Goal: Use online tool/utility: Utilize a website feature to perform a specific function

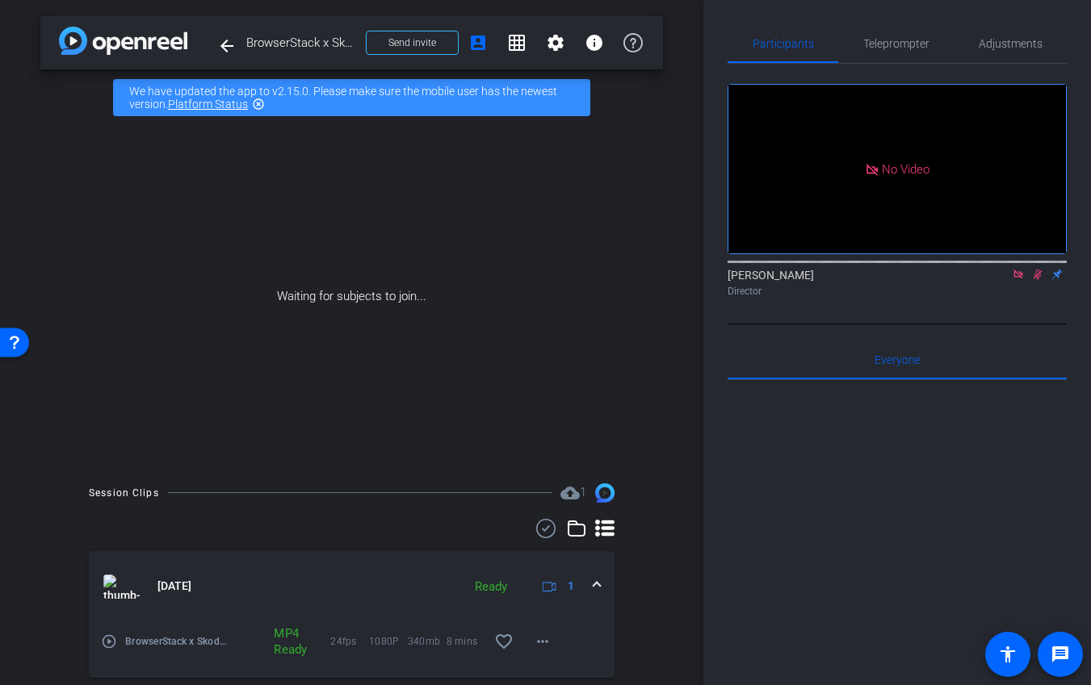
scroll to position [216, 0]
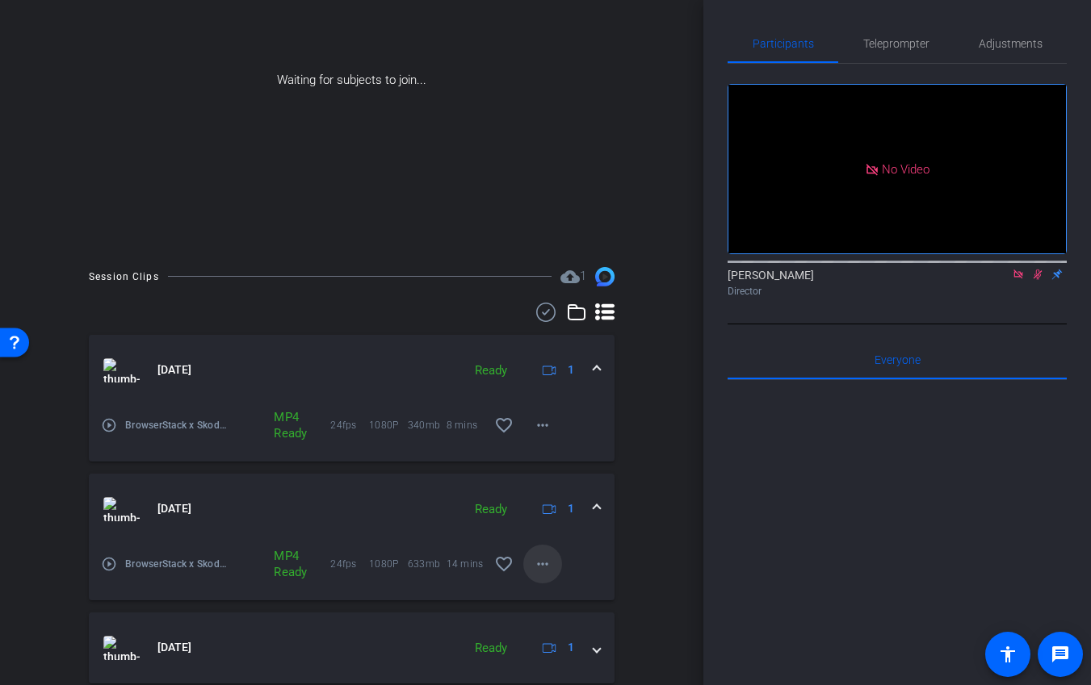
click at [555, 562] on span at bounding box center [542, 564] width 39 height 39
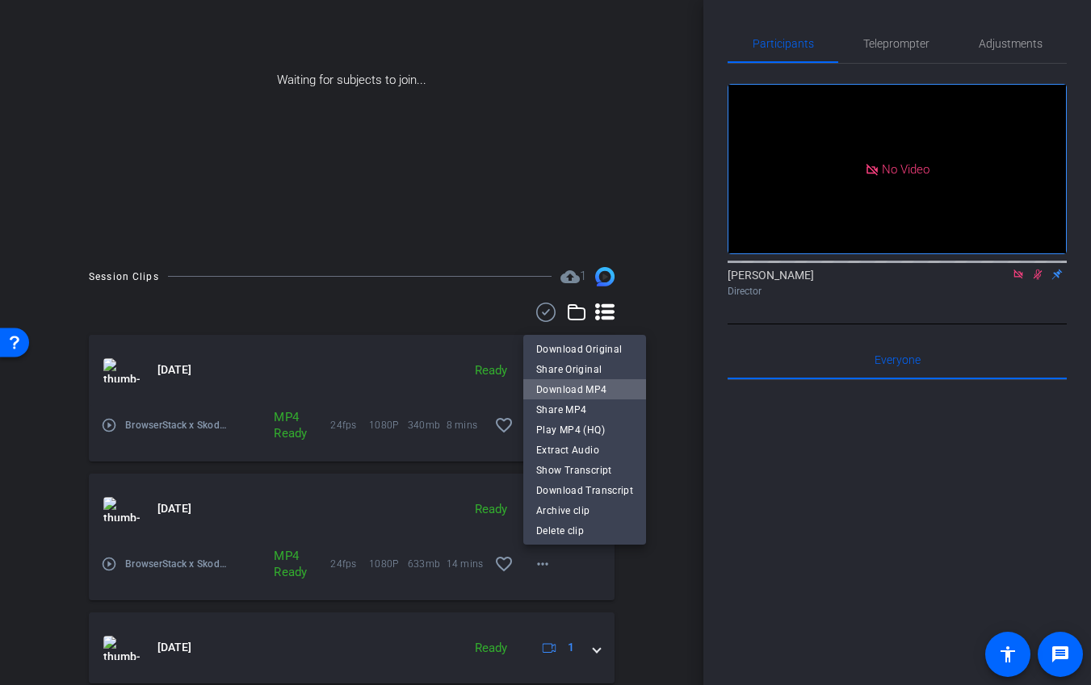
click at [618, 383] on span "Download MP4" at bounding box center [584, 389] width 97 height 19
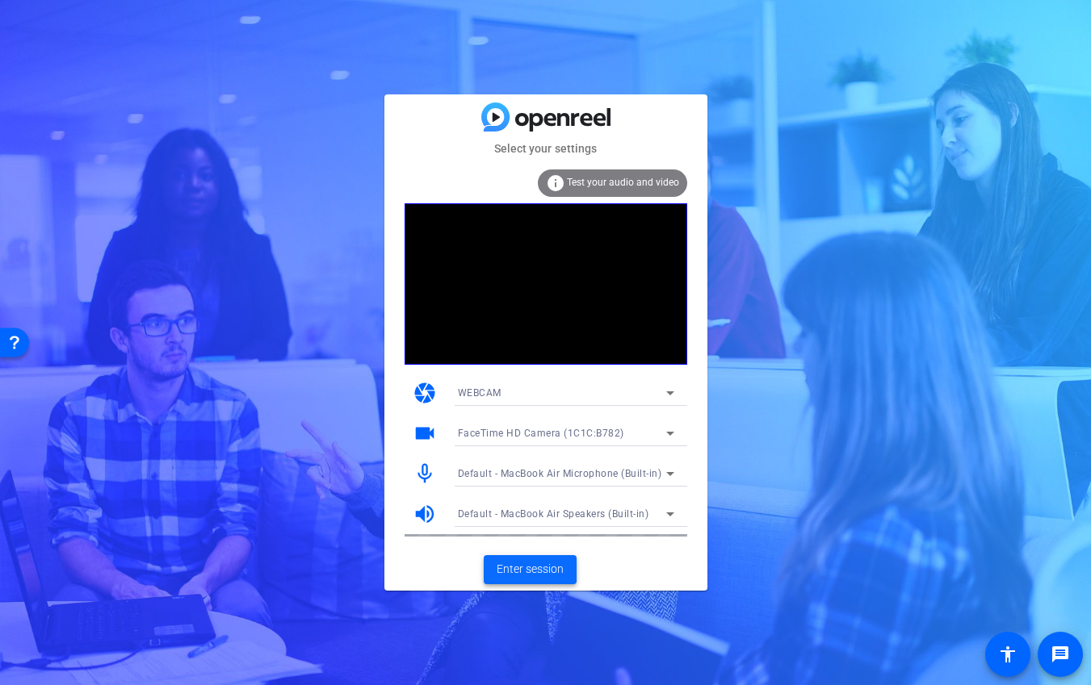
click at [505, 569] on span "Enter session" at bounding box center [529, 569] width 67 height 17
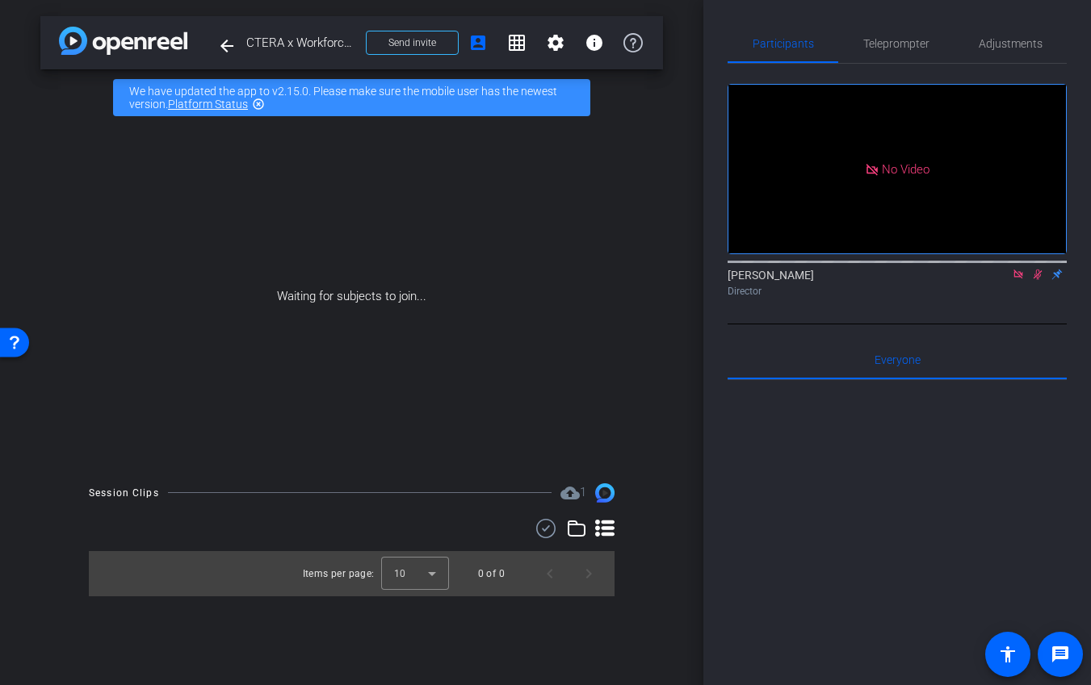
click at [1034, 299] on div "Director" at bounding box center [896, 291] width 339 height 15
click at [1038, 280] on icon at bounding box center [1037, 275] width 9 height 10
click at [1019, 278] on icon at bounding box center [1017, 274] width 9 height 9
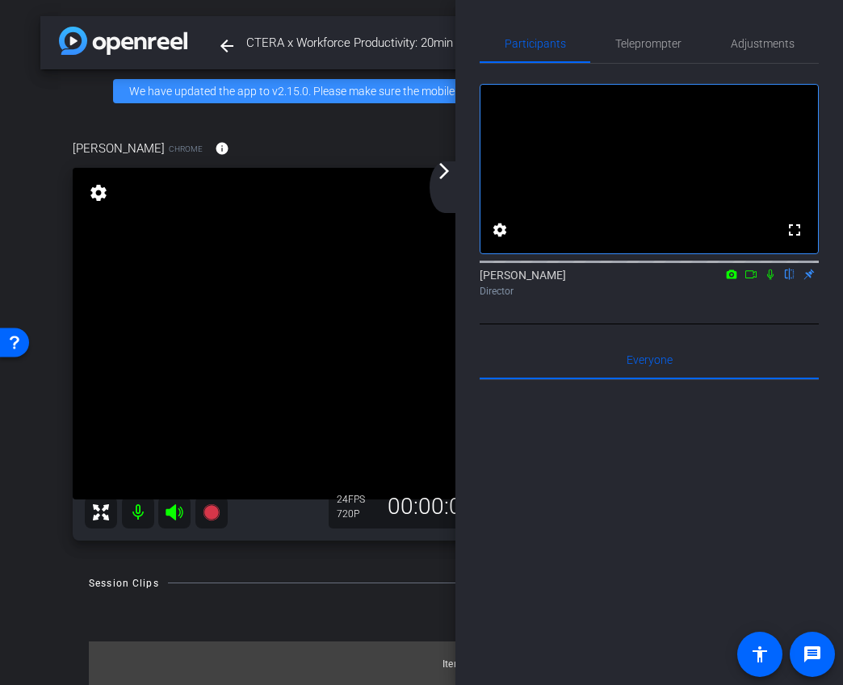
click at [450, 182] on div "arrow_back_ios_new arrow_forward_ios" at bounding box center [446, 187] width 34 height 52
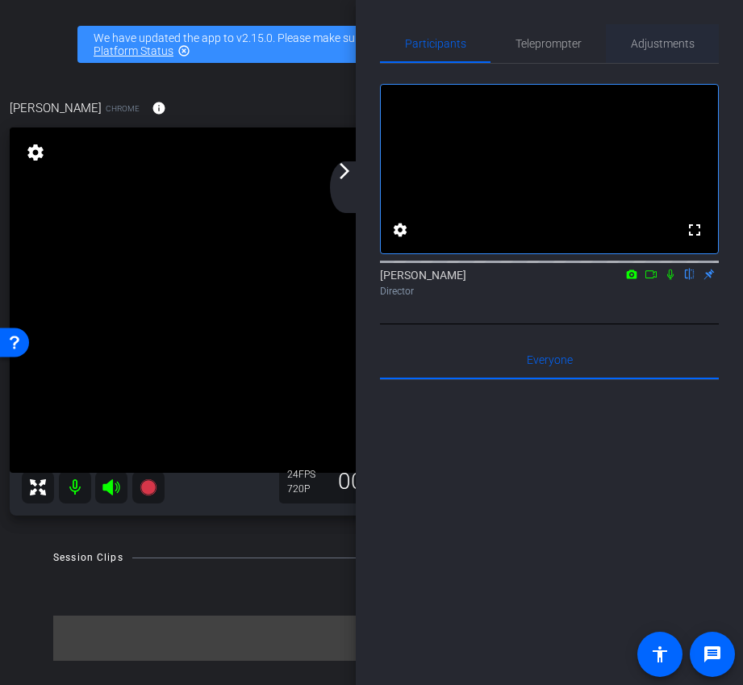
click at [665, 38] on span "Adjustments" at bounding box center [663, 43] width 64 height 11
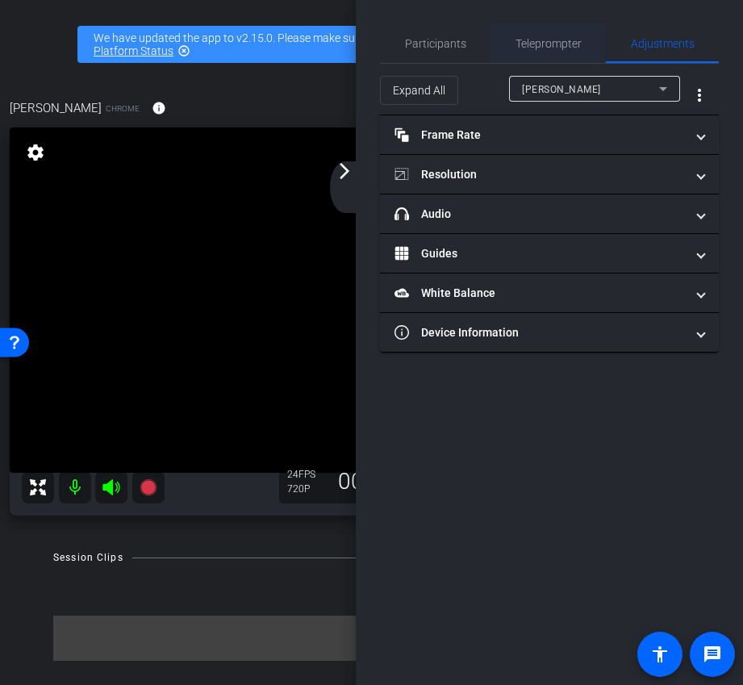
click at [526, 38] on span "Teleprompter" at bounding box center [549, 43] width 66 height 11
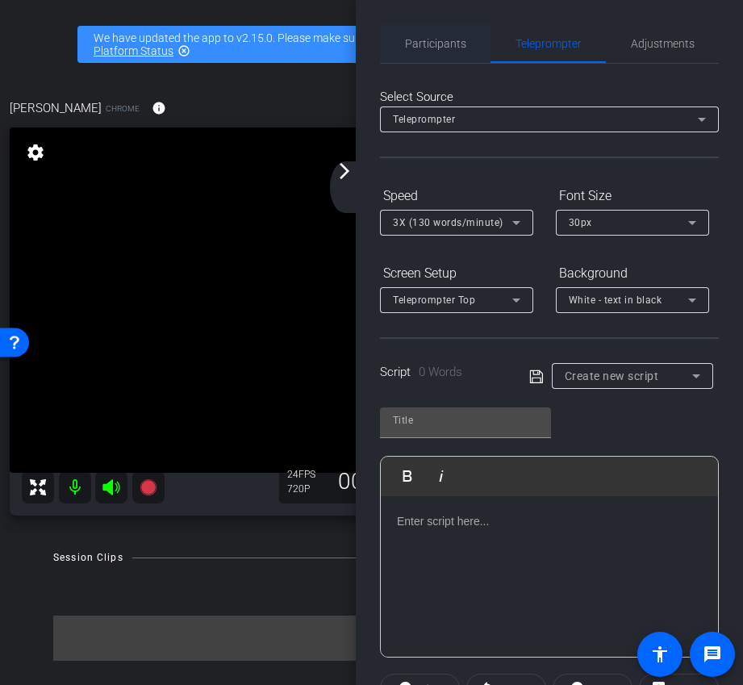
click at [423, 36] on span "Participants" at bounding box center [435, 43] width 61 height 39
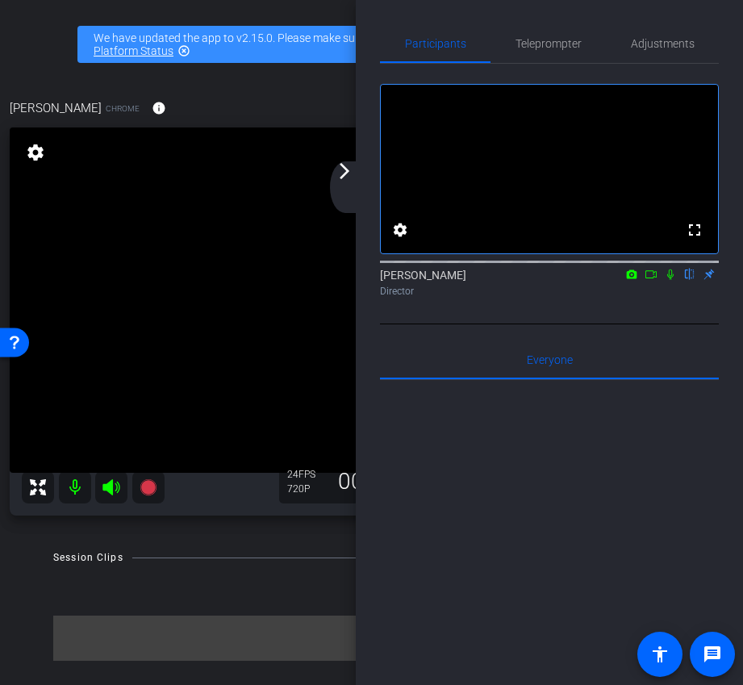
click at [126, 474] on mat-icon at bounding box center [111, 487] width 32 height 32
click at [110, 482] on icon at bounding box center [111, 487] width 17 height 16
click at [356, 168] on div "arrow_back_ios_new arrow_forward_ios" at bounding box center [347, 187] width 34 height 52
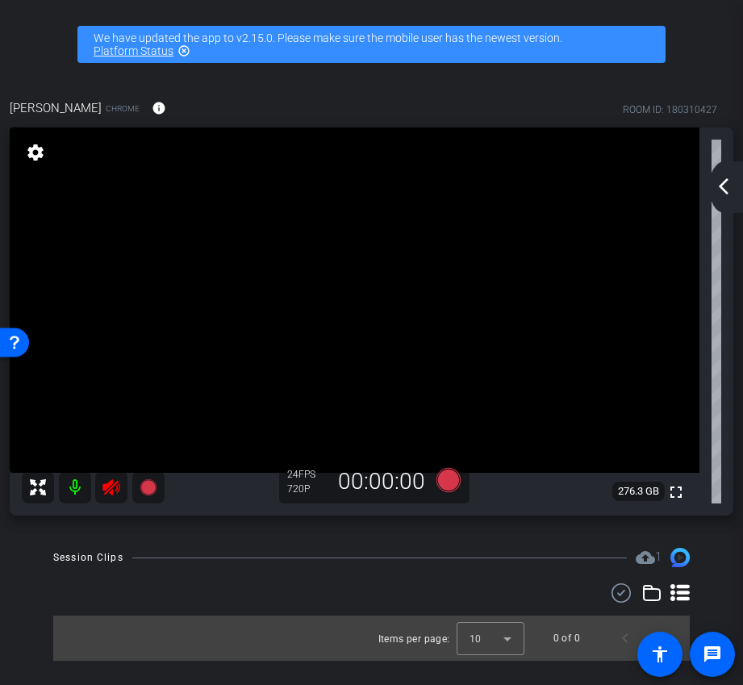
click at [119, 485] on icon at bounding box center [111, 487] width 19 height 19
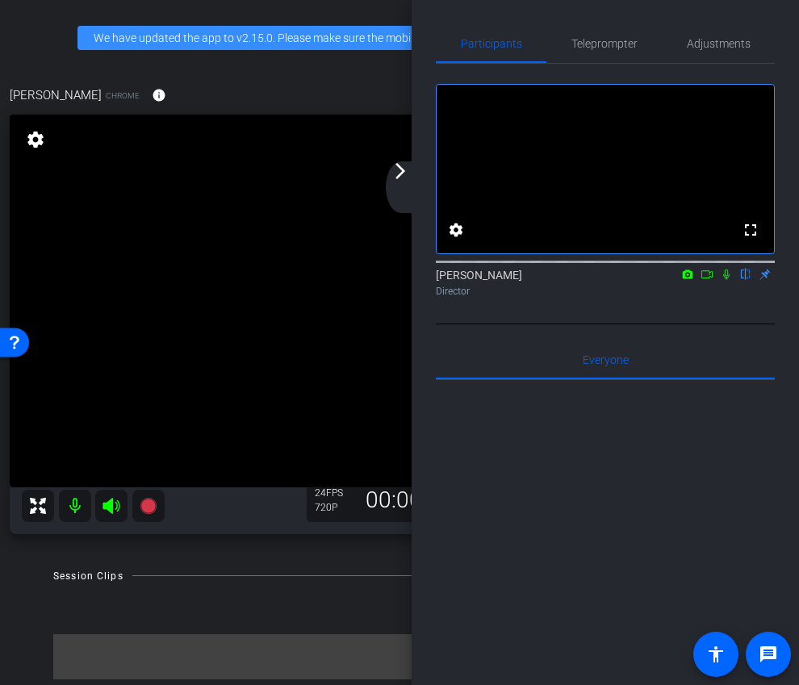
click at [398, 182] on div "arrow_back_ios_new arrow_forward_ios" at bounding box center [403, 187] width 34 height 52
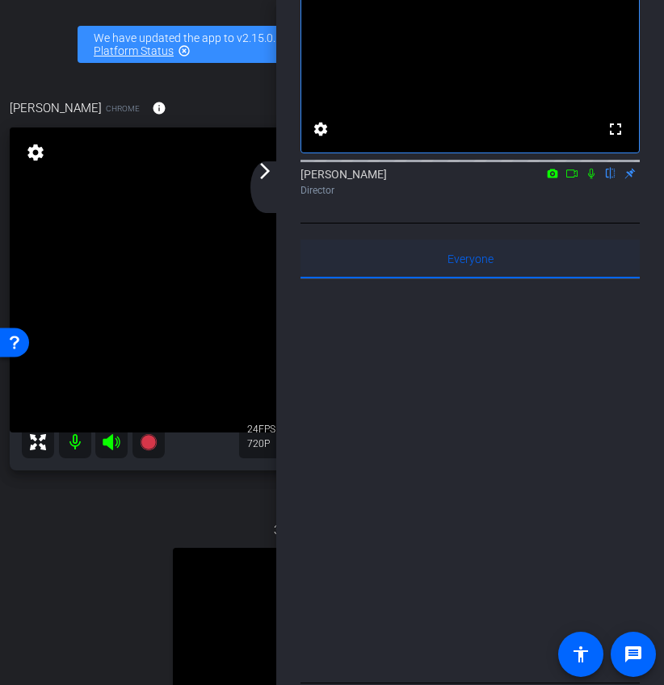
scroll to position [195, 0]
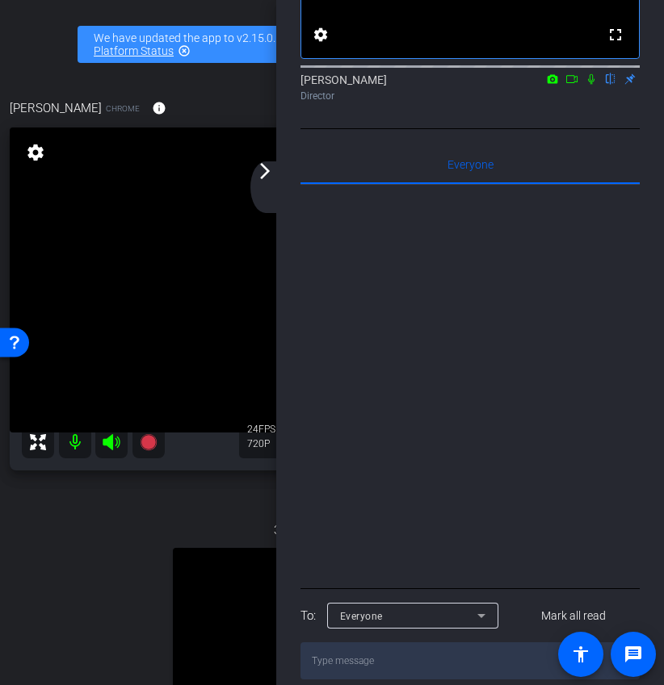
click at [270, 173] on mat-icon "arrow_forward_ios" at bounding box center [264, 170] width 19 height 19
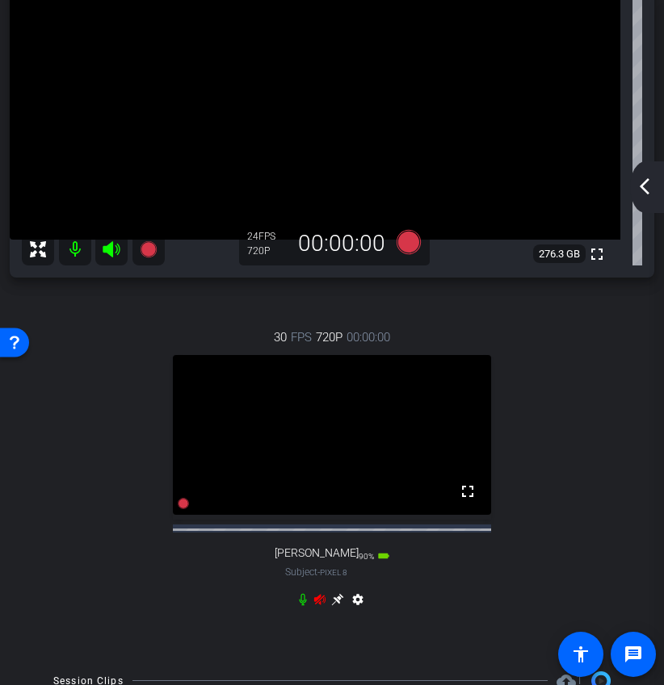
scroll to position [211, 0]
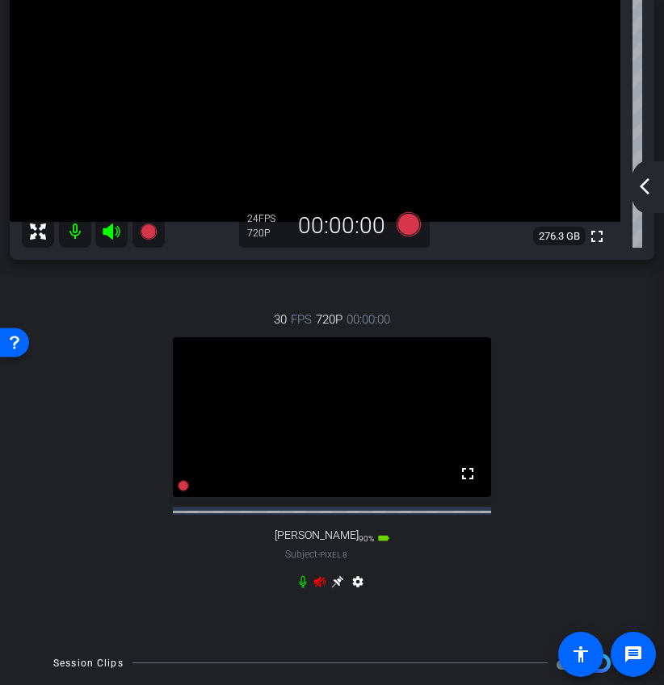
click at [321, 588] on icon at bounding box center [319, 582] width 13 height 13
click at [333, 588] on icon at bounding box center [337, 582] width 13 height 13
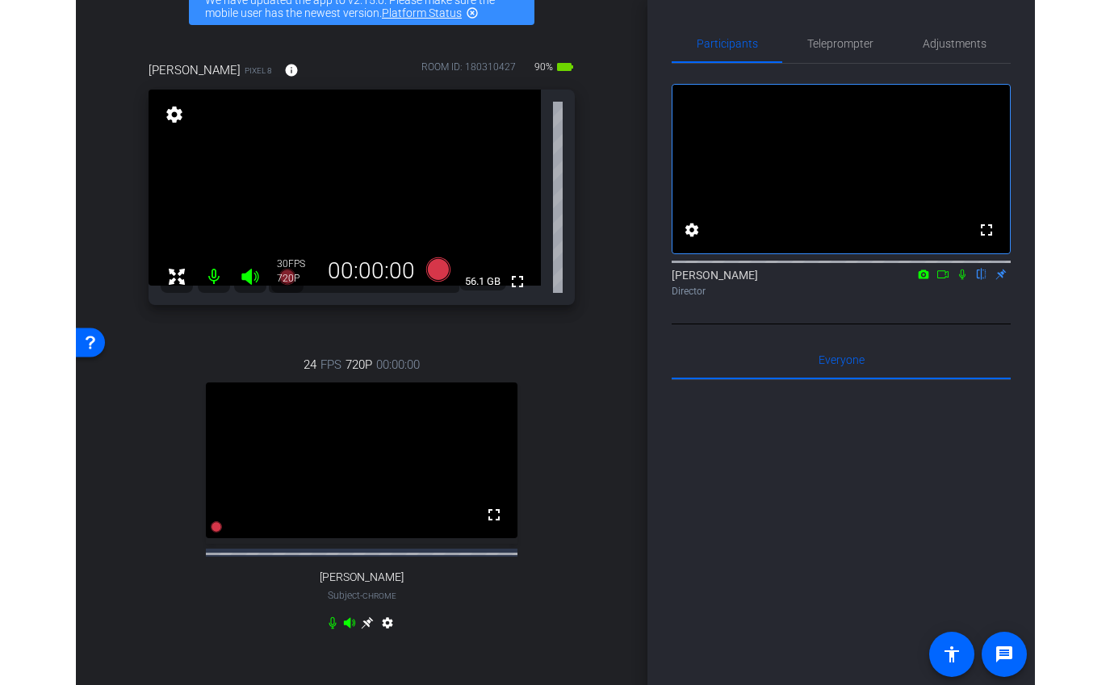
scroll to position [0, 0]
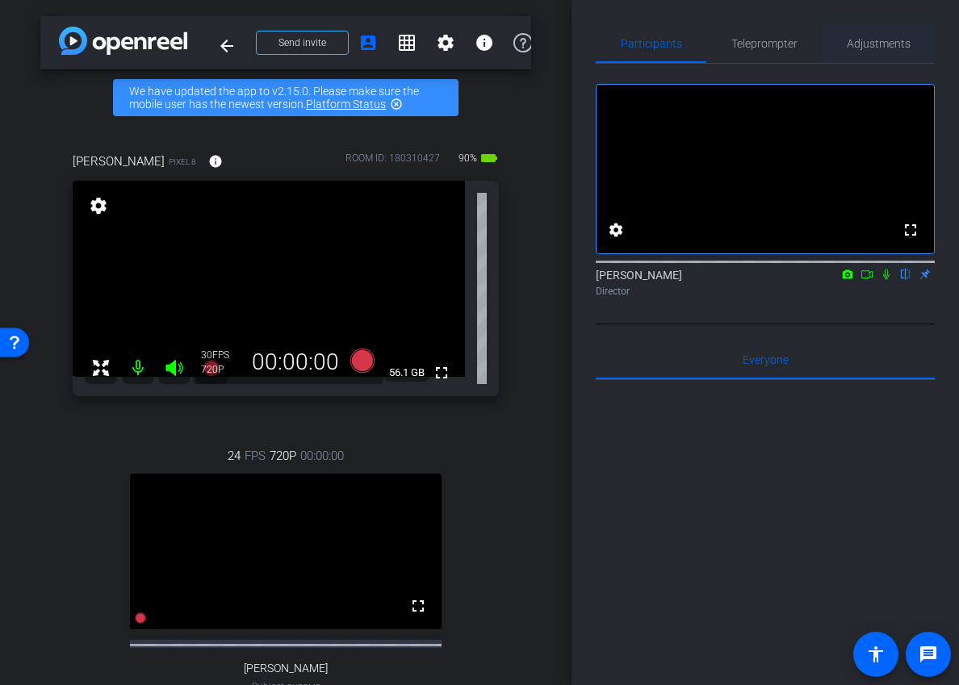
click at [892, 38] on span "Adjustments" at bounding box center [879, 43] width 64 height 11
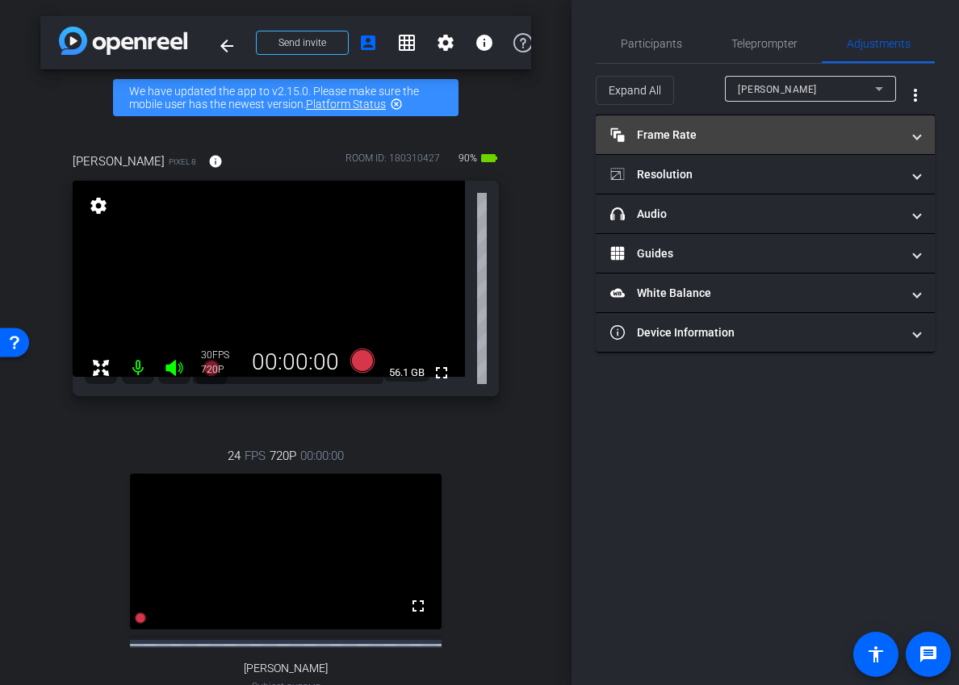
click at [773, 145] on mat-expansion-panel-header "Frame Rate Frame Rate" at bounding box center [765, 134] width 339 height 39
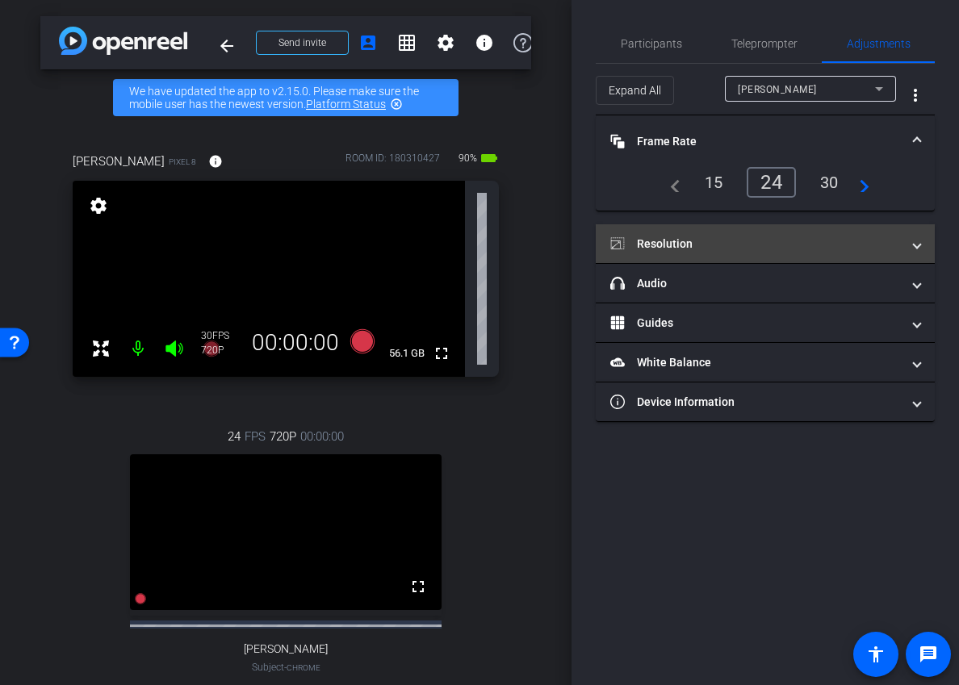
click at [708, 249] on mat-panel-title "Resolution" at bounding box center [755, 244] width 291 height 17
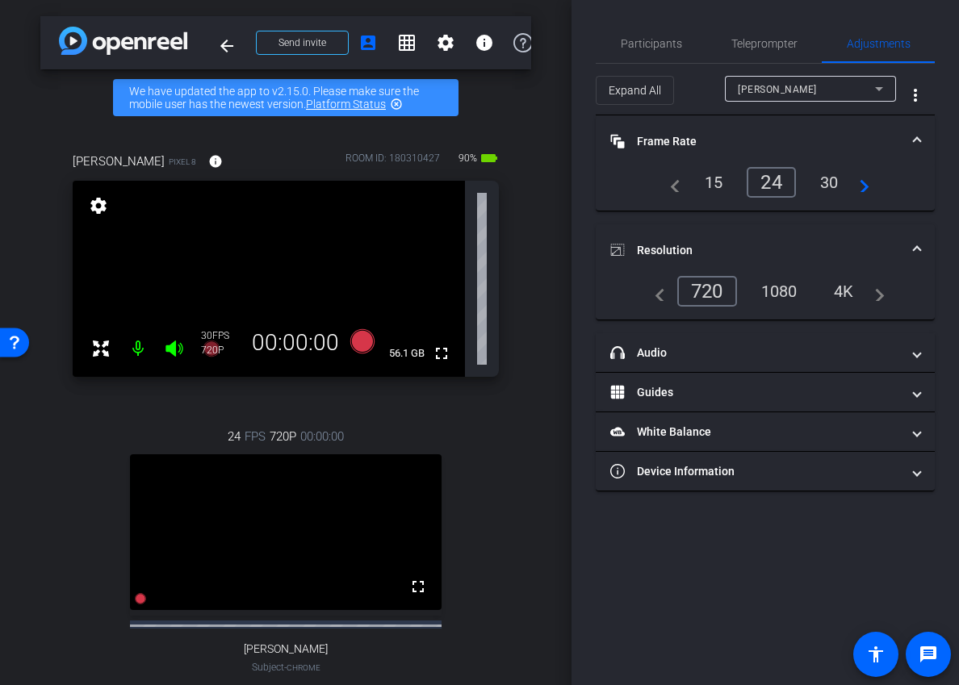
click at [789, 291] on div "1080" at bounding box center [779, 291] width 61 height 27
click at [816, 91] on div "Cheryle" at bounding box center [806, 89] width 137 height 20
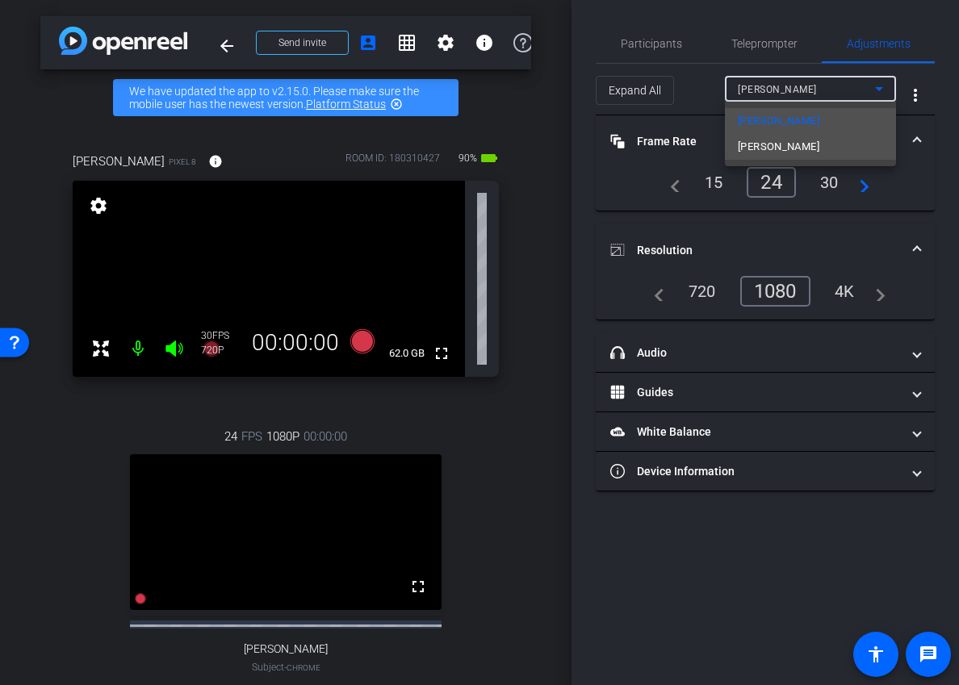
click at [809, 145] on mat-option "Trevor" at bounding box center [810, 147] width 171 height 26
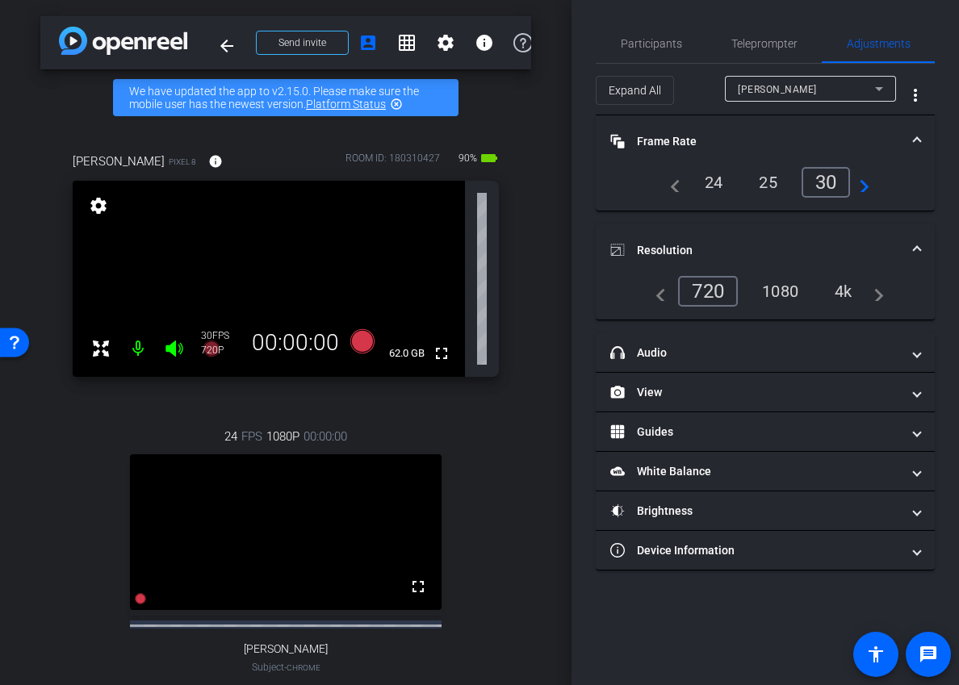
click at [784, 278] on div "1080" at bounding box center [780, 291] width 61 height 27
click at [777, 233] on mat-expansion-panel-header "Resolution" at bounding box center [765, 250] width 339 height 52
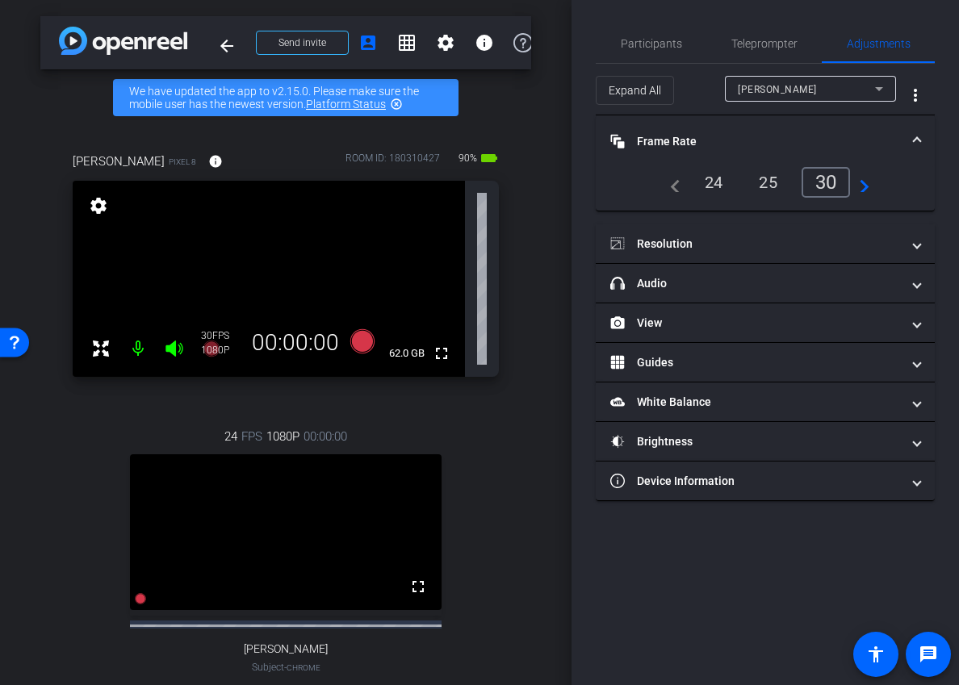
click at [718, 182] on div "24" at bounding box center [714, 182] width 43 height 27
click at [722, 144] on mat-panel-title "Frame Rate Frame Rate" at bounding box center [755, 141] width 291 height 17
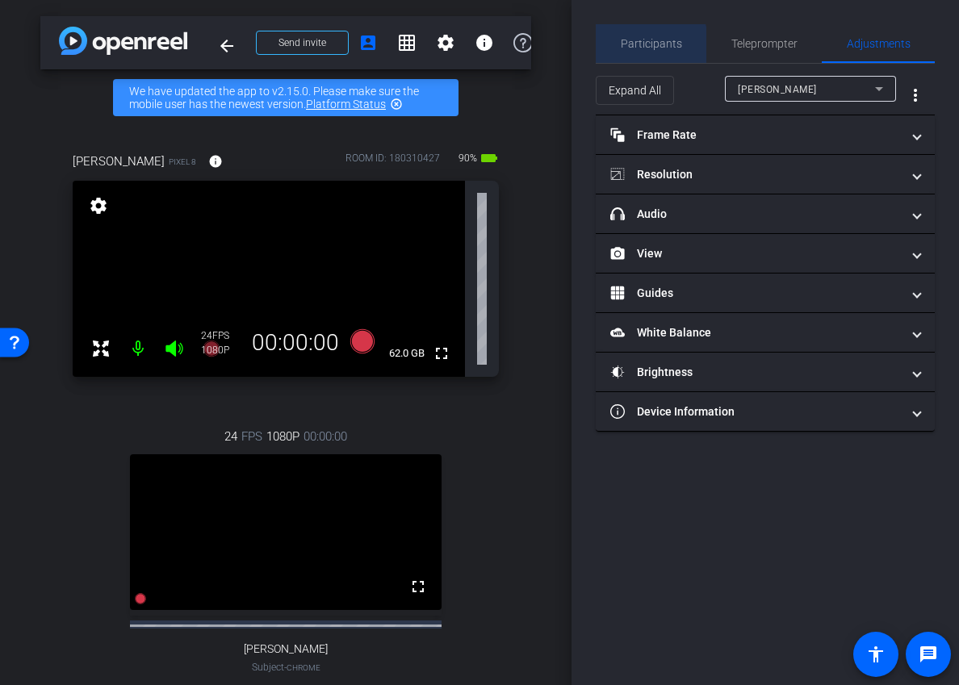
click at [651, 46] on span "Participants" at bounding box center [651, 43] width 61 height 11
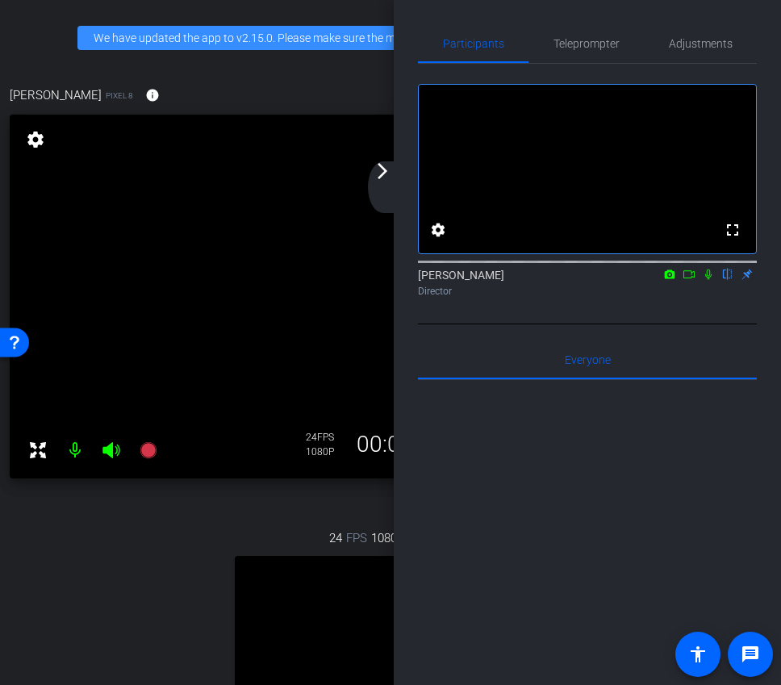
click at [391, 168] on mat-icon "arrow_forward_ios" at bounding box center [382, 170] width 19 height 19
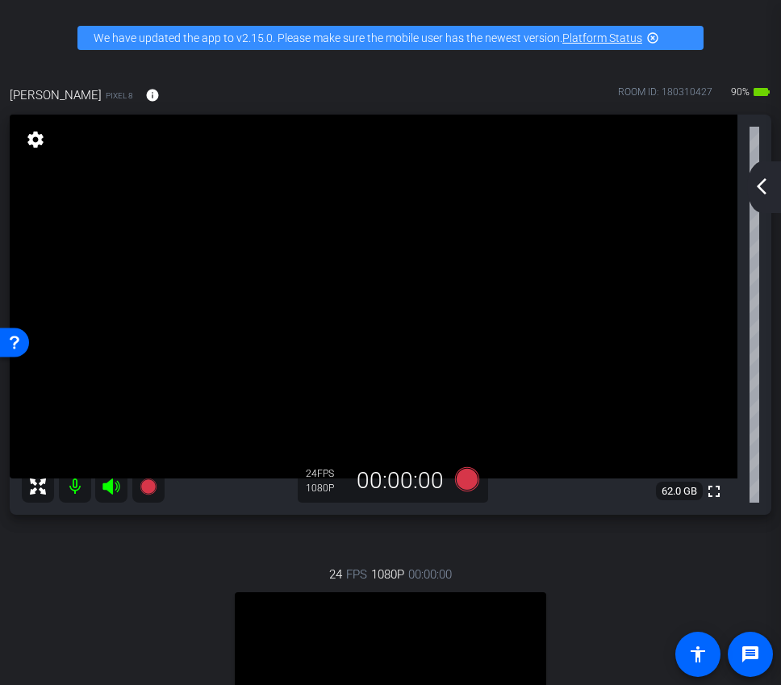
click at [767, 182] on mat-icon "arrow_back_ios_new" at bounding box center [761, 186] width 19 height 19
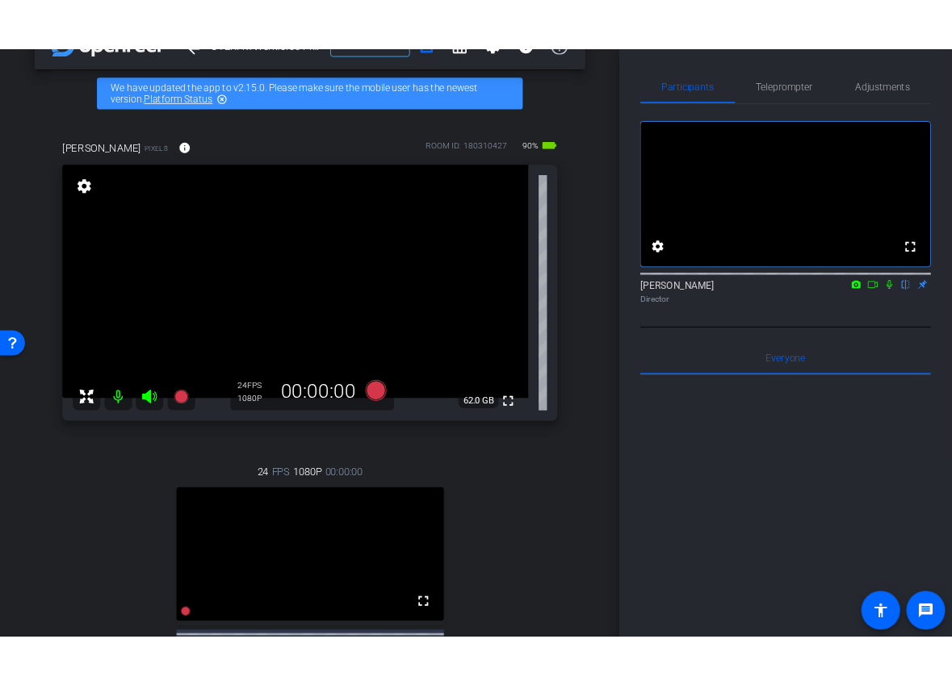
scroll to position [30, 0]
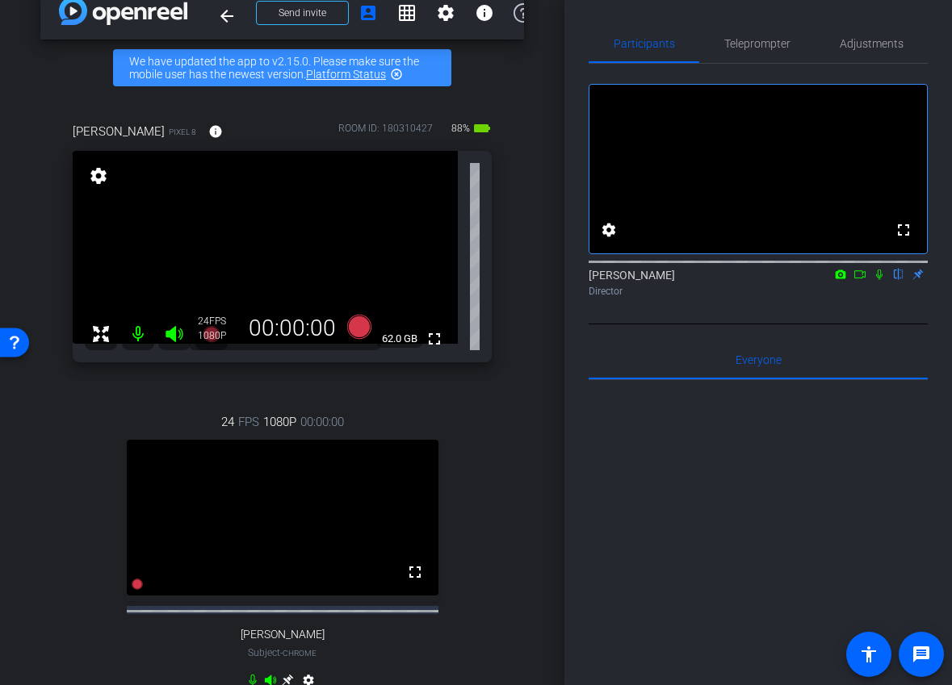
click at [861, 280] on icon at bounding box center [859, 274] width 13 height 11
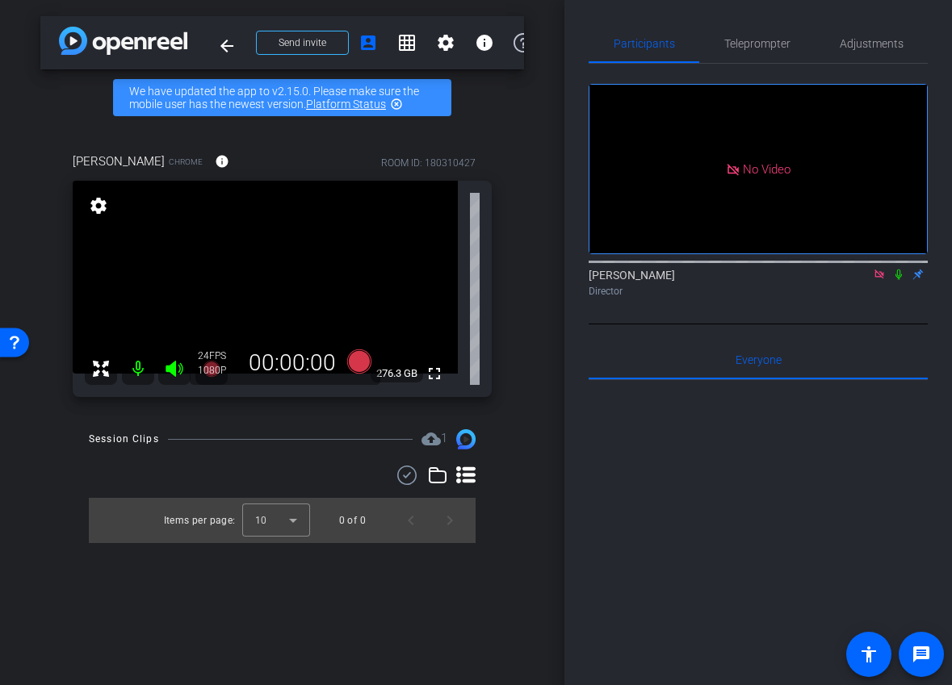
click at [897, 280] on icon at bounding box center [898, 274] width 13 height 11
click at [869, 297] on div "Ariam Eqbe Director" at bounding box center [757, 282] width 339 height 31
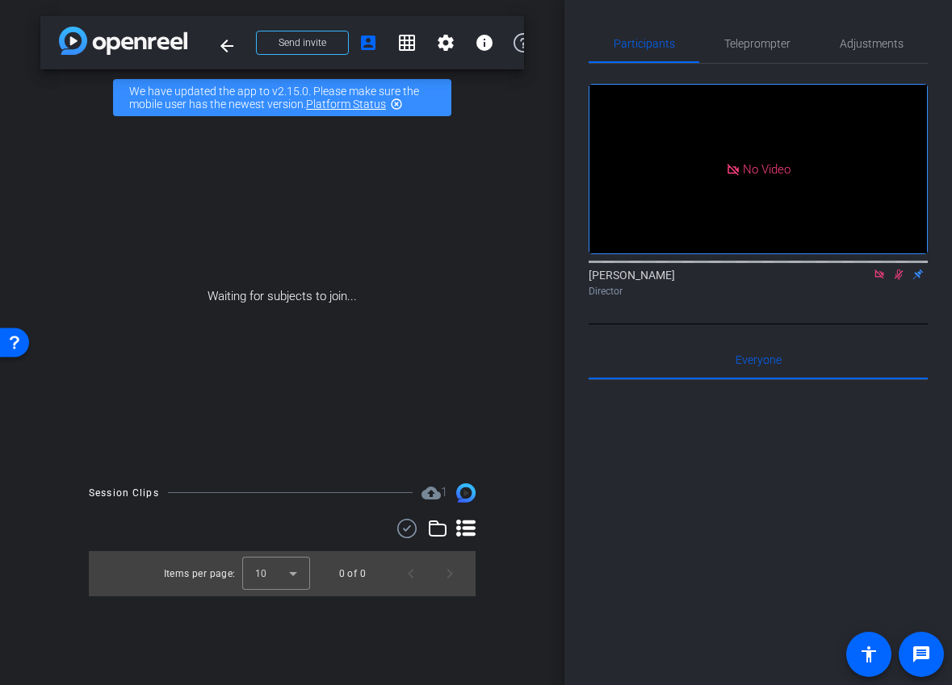
click at [884, 280] on icon at bounding box center [879, 274] width 13 height 11
click at [864, 280] on icon at bounding box center [859, 274] width 13 height 11
